Goal: Task Accomplishment & Management: Complete application form

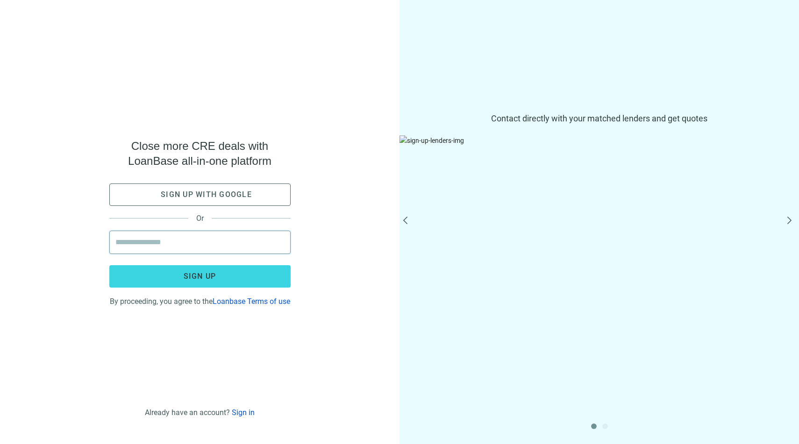
click at [127, 244] on input "email" at bounding box center [199, 242] width 169 height 22
type input "**********"
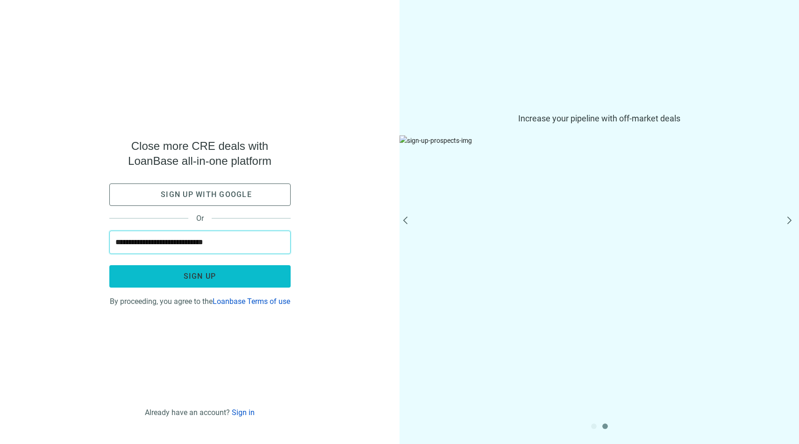
click at [198, 277] on button "Sign up" at bounding box center [199, 276] width 181 height 22
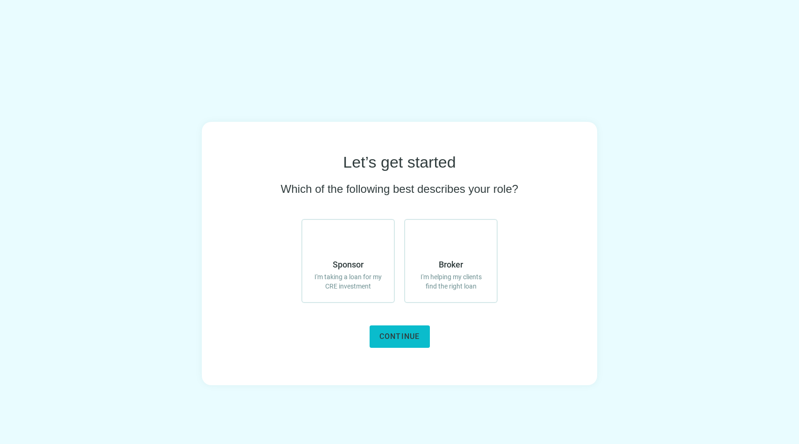
click at [381, 343] on button "Continue" at bounding box center [400, 337] width 60 height 22
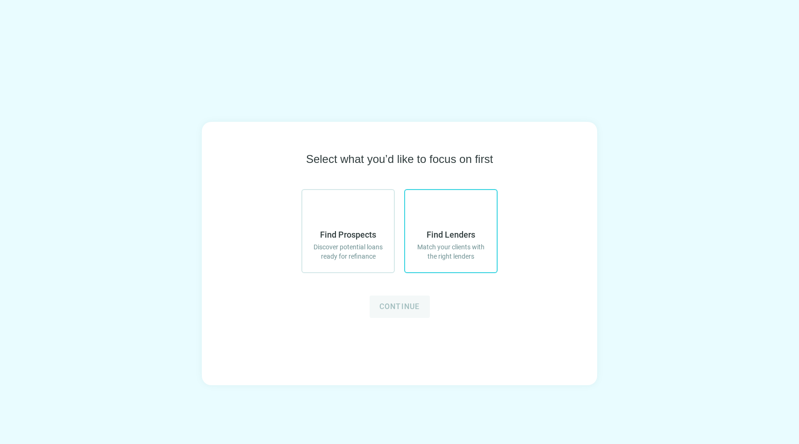
click at [464, 227] on label "Find Lenders Match your clients with the right lenders" at bounding box center [450, 231] width 93 height 84
click at [418, 306] on span "Continue" at bounding box center [399, 306] width 41 height 9
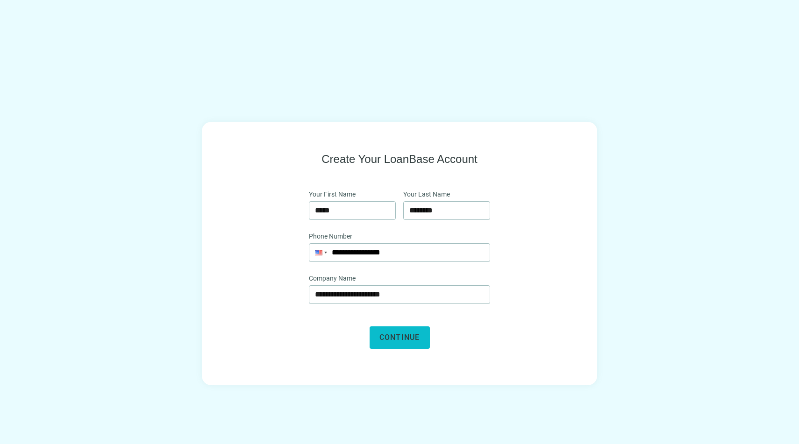
click at [390, 345] on button "Continue" at bounding box center [400, 338] width 60 height 22
